Goal: Use online tool/utility

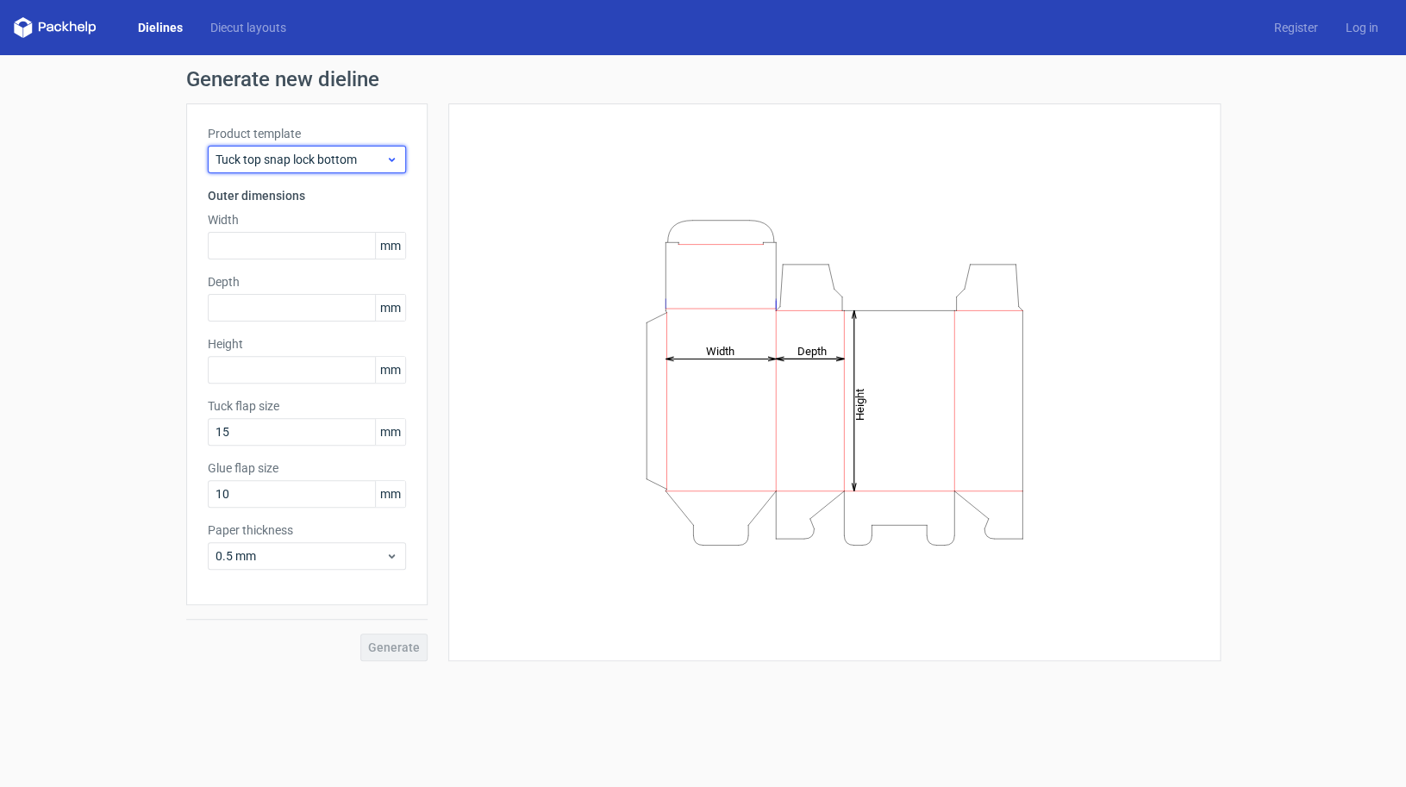
click at [294, 155] on span "Tuck top snap lock bottom" at bounding box center [300, 159] width 170 height 17
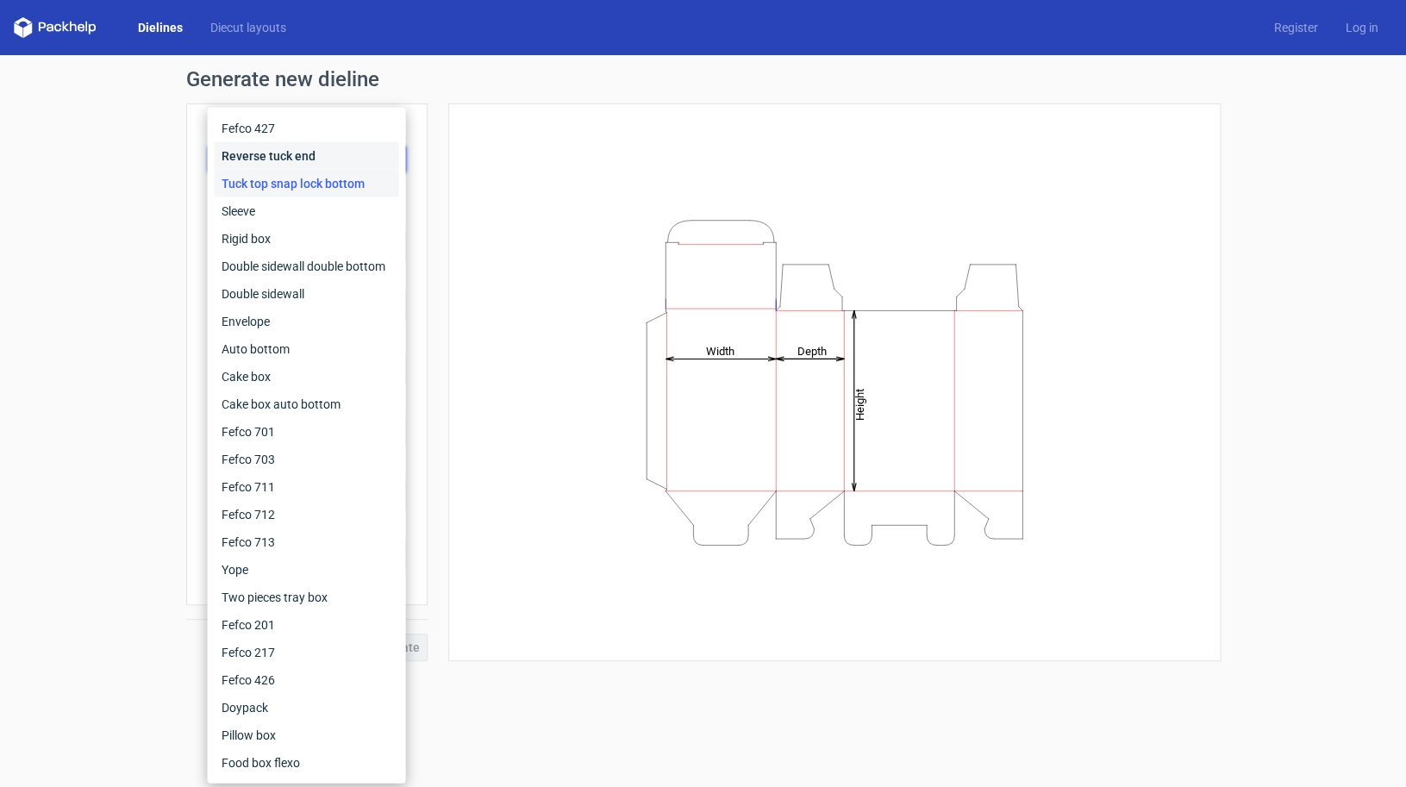
click at [331, 155] on div "Reverse tuck end" at bounding box center [307, 156] width 184 height 28
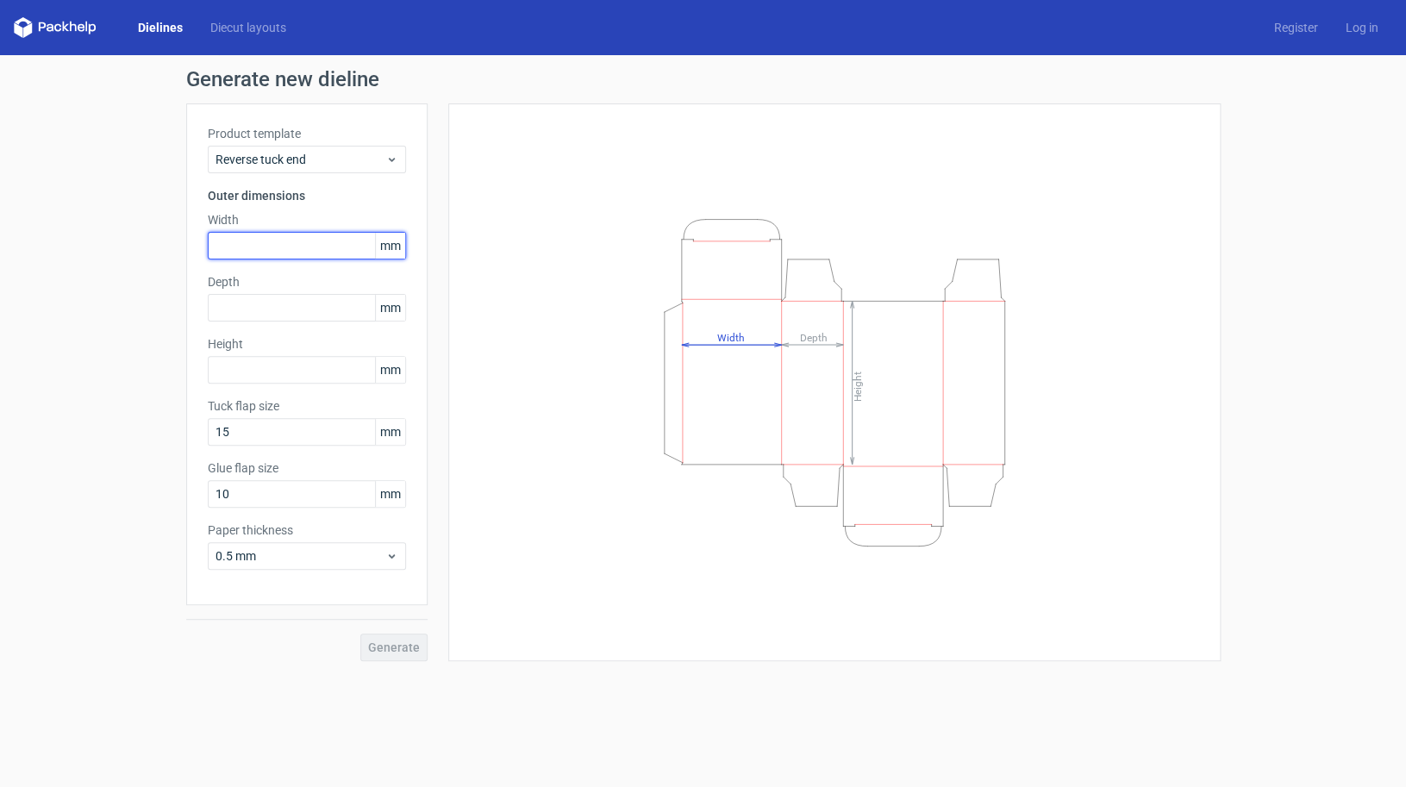
click at [308, 253] on input "text" at bounding box center [307, 246] width 198 height 28
type input "20"
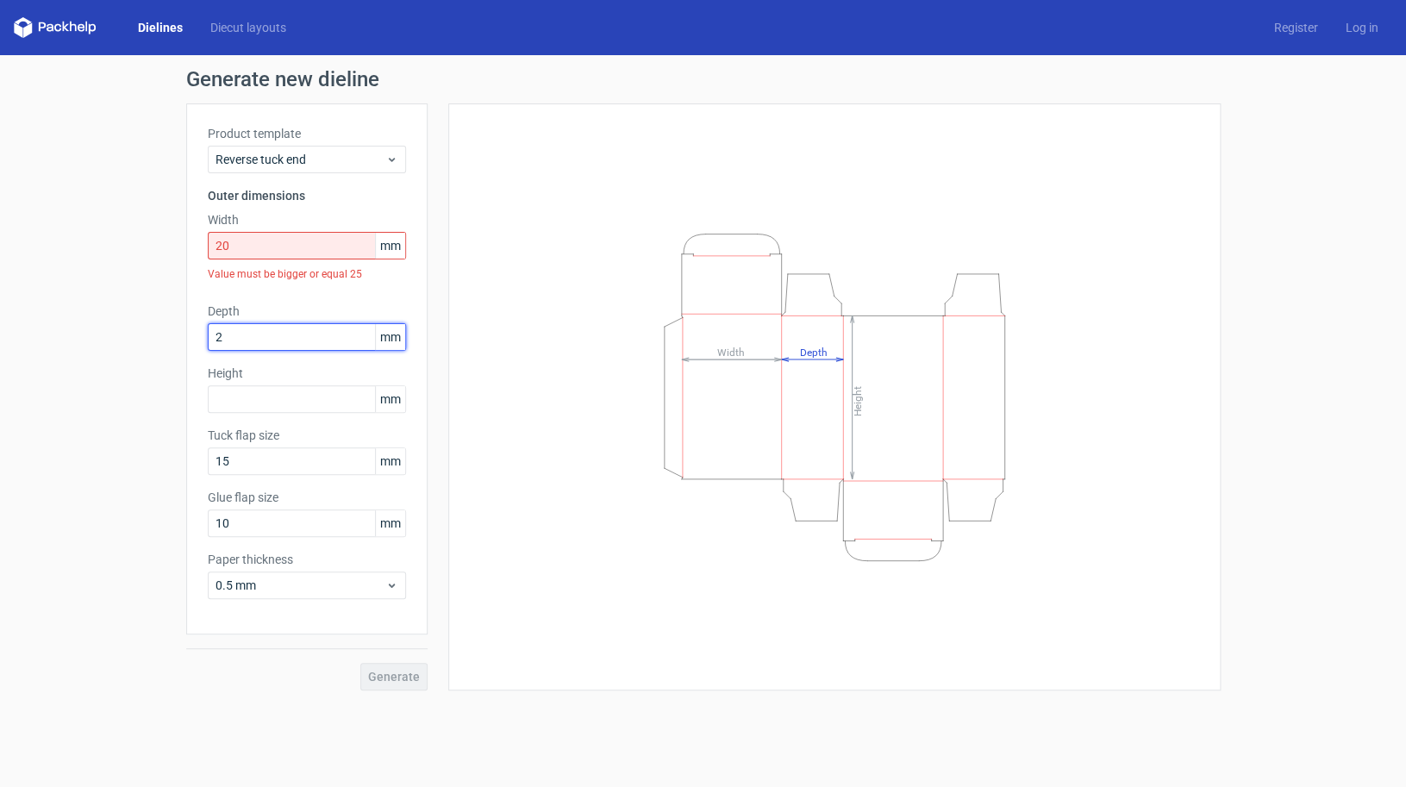
type input "20"
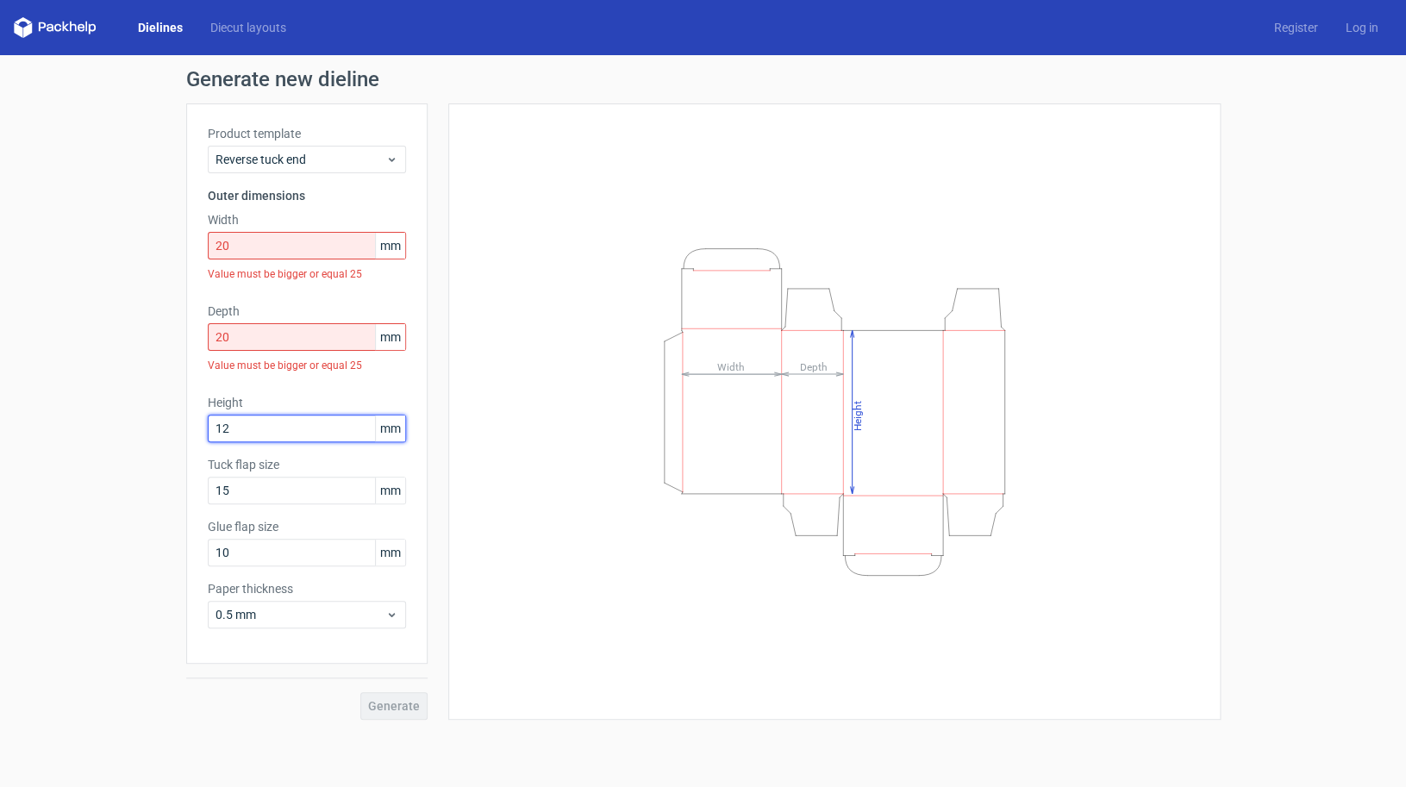
type input "121"
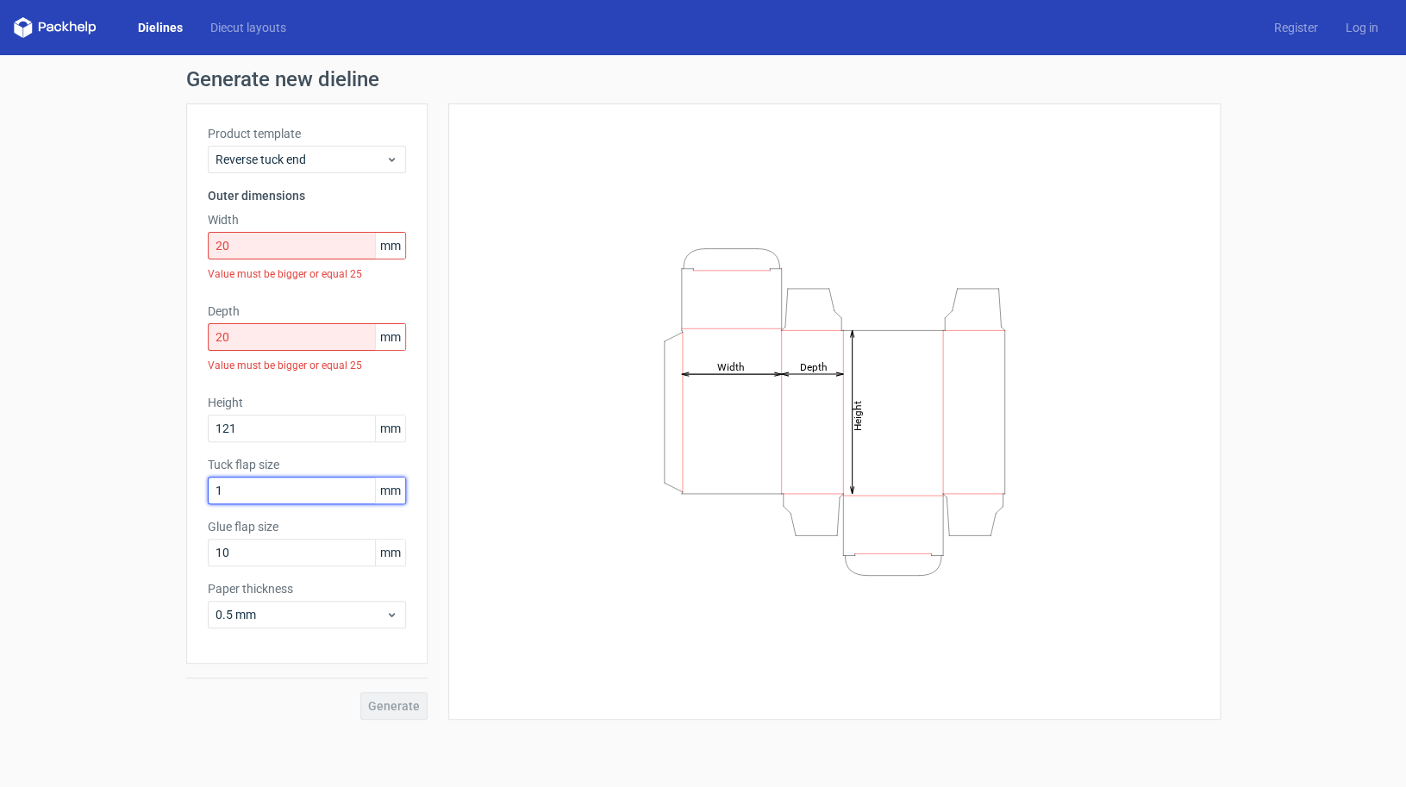
type input "12"
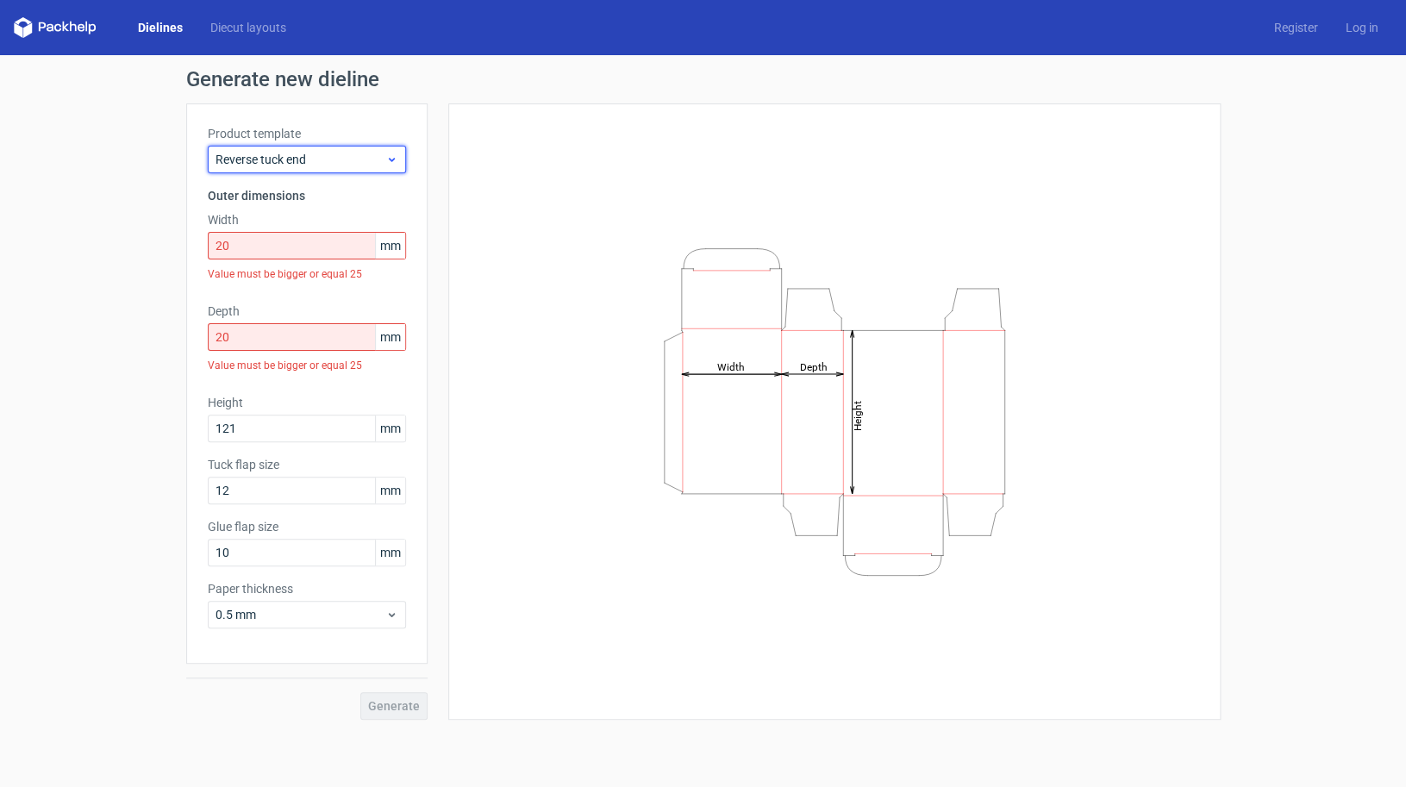
click at [352, 147] on div "Reverse tuck end" at bounding box center [307, 160] width 198 height 28
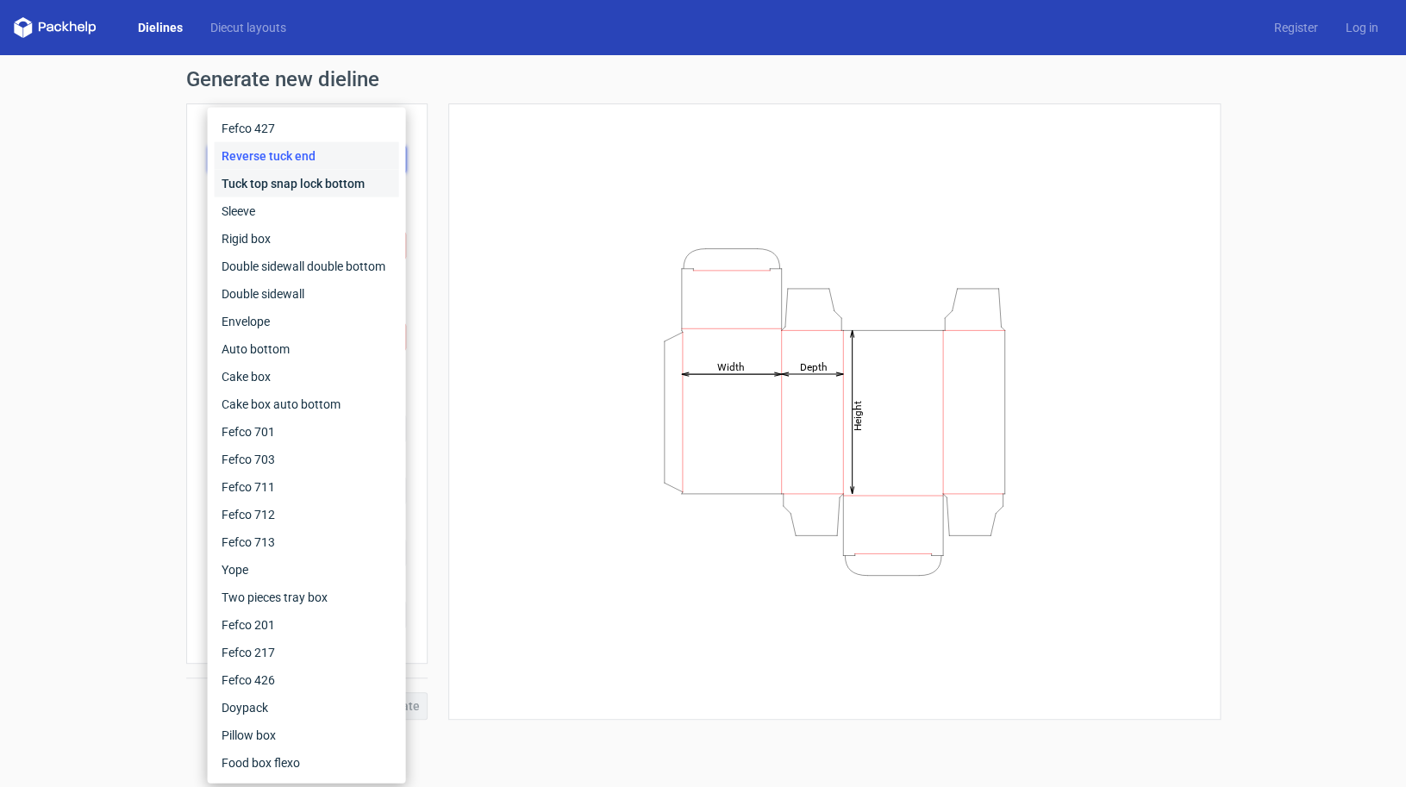
click at [332, 190] on div "Tuck top snap lock bottom" at bounding box center [307, 184] width 184 height 28
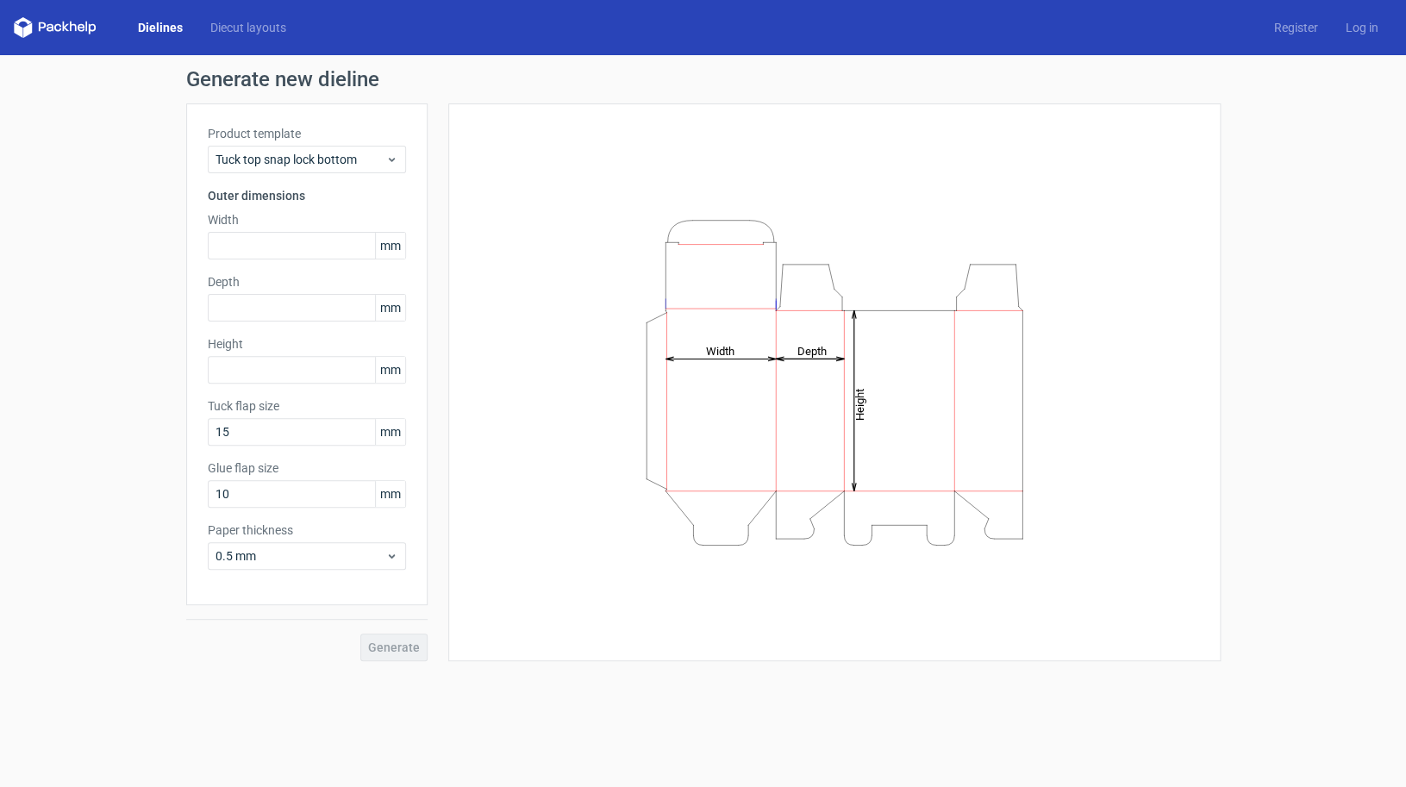
click at [354, 139] on label "Product template" at bounding box center [307, 133] width 198 height 17
click at [346, 152] on span "Tuck top snap lock bottom" at bounding box center [300, 159] width 170 height 17
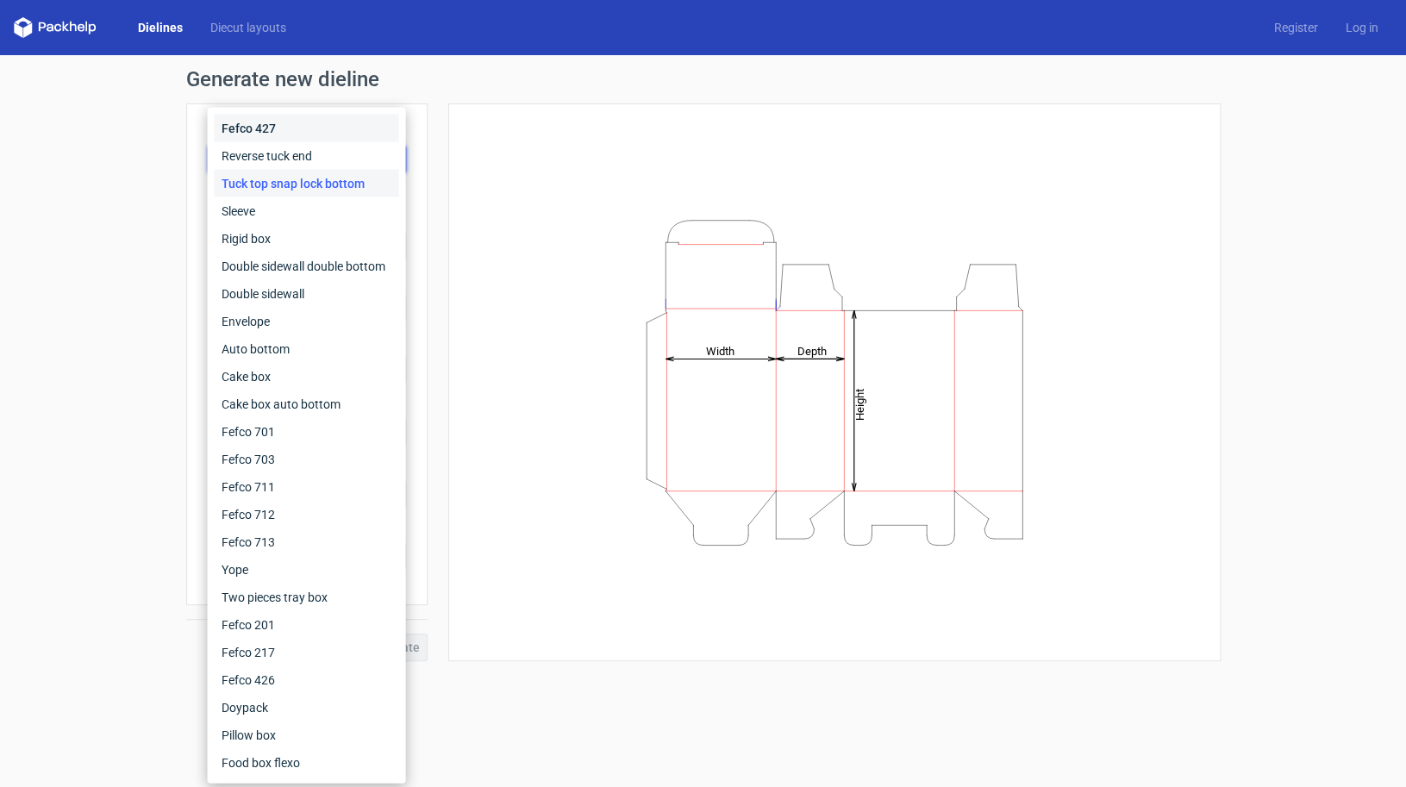
click at [315, 121] on div "Fefco 427" at bounding box center [307, 129] width 184 height 28
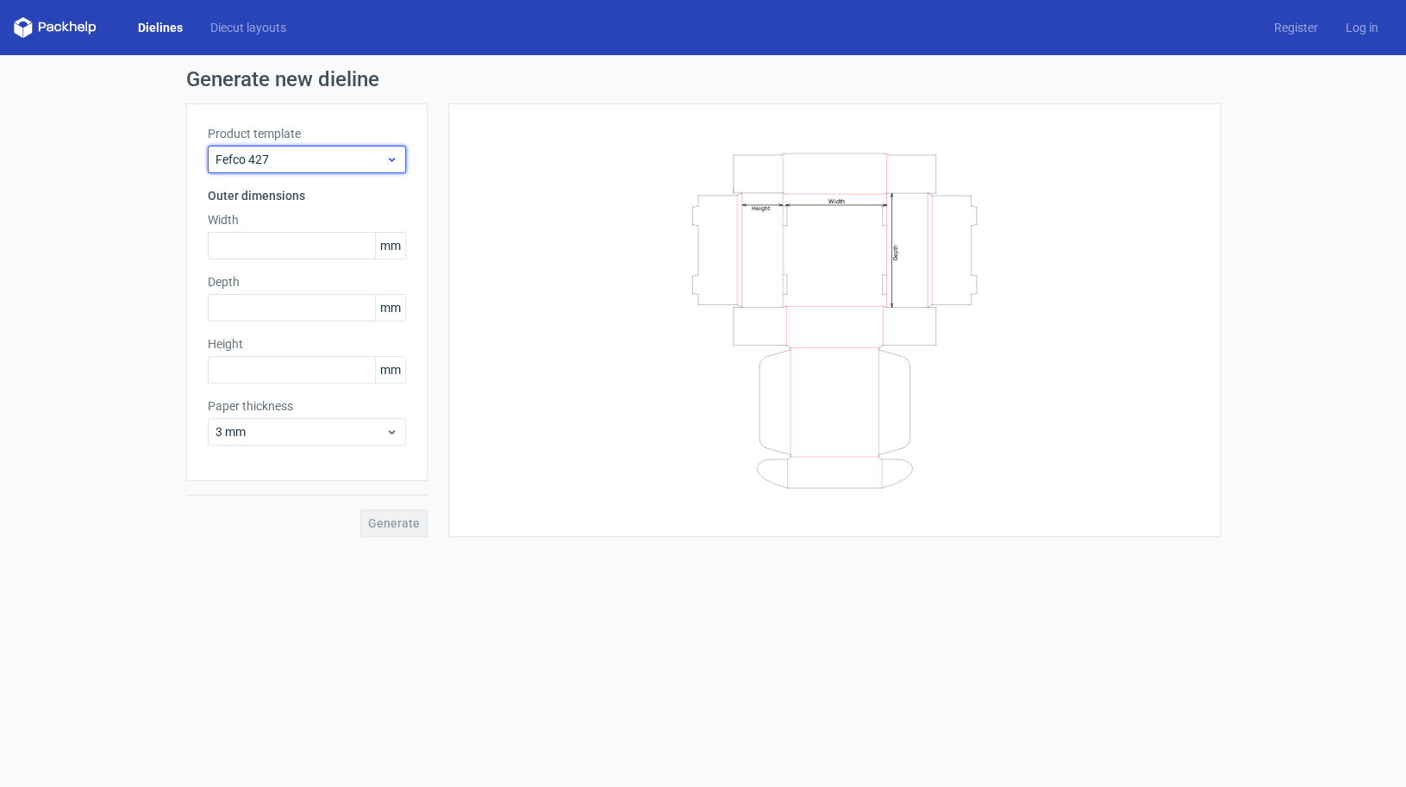
click at [313, 149] on div "Fefco 427" at bounding box center [307, 160] width 198 height 28
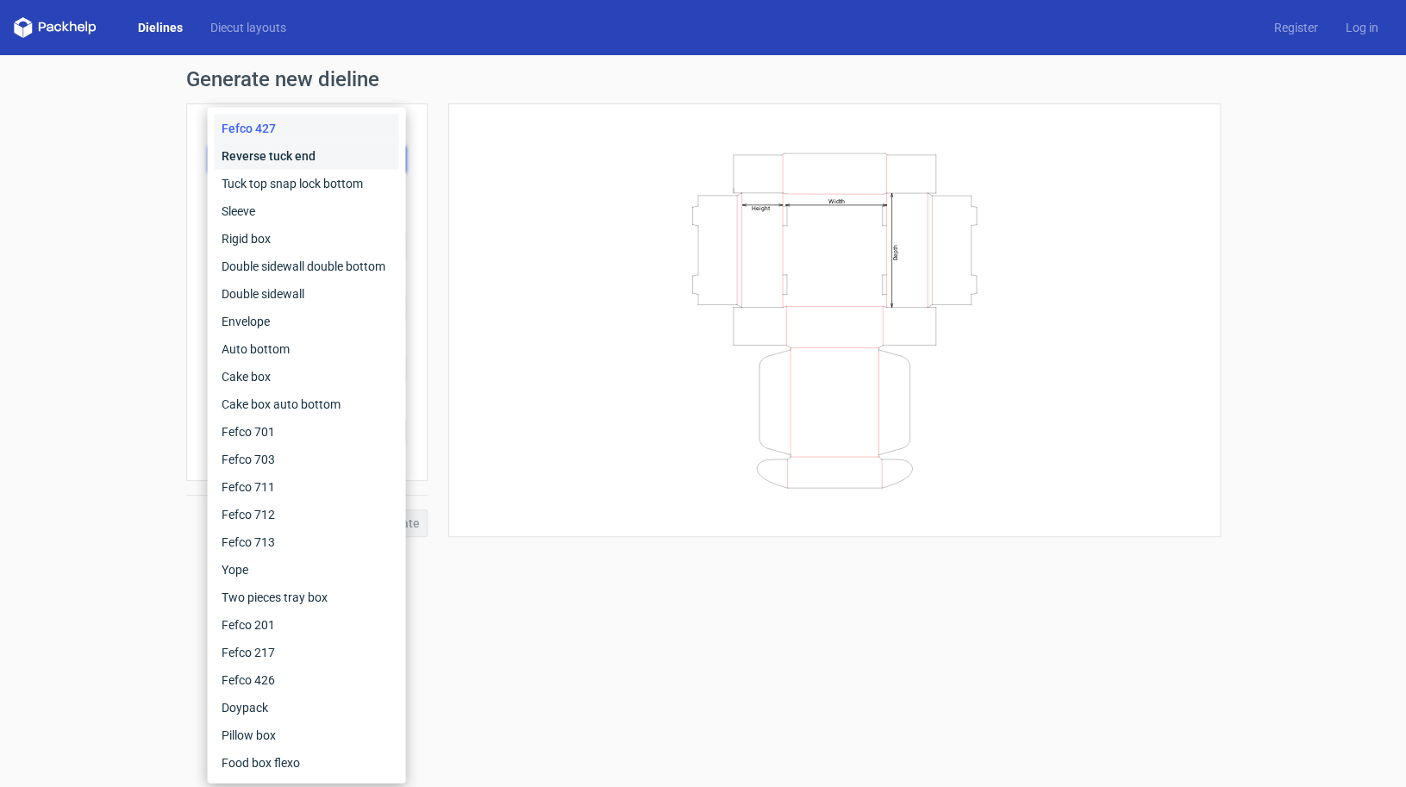
click at [306, 153] on div "Reverse tuck end" at bounding box center [307, 156] width 184 height 28
